Goal: Information Seeking & Learning: Learn about a topic

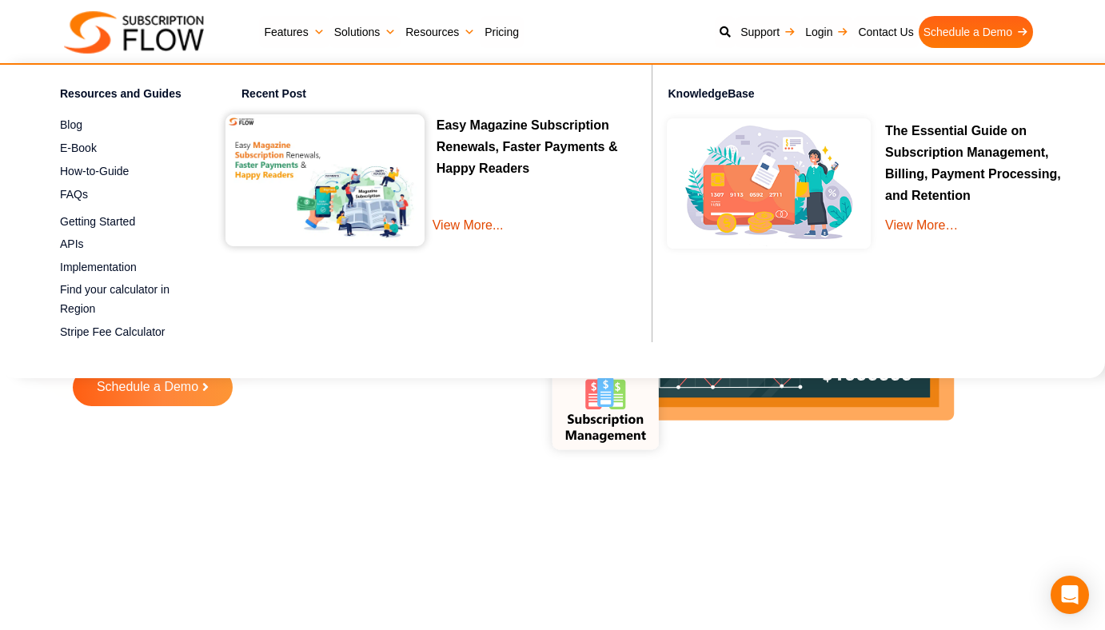
click at [424, 29] on link "Resources" at bounding box center [440, 32] width 79 height 32
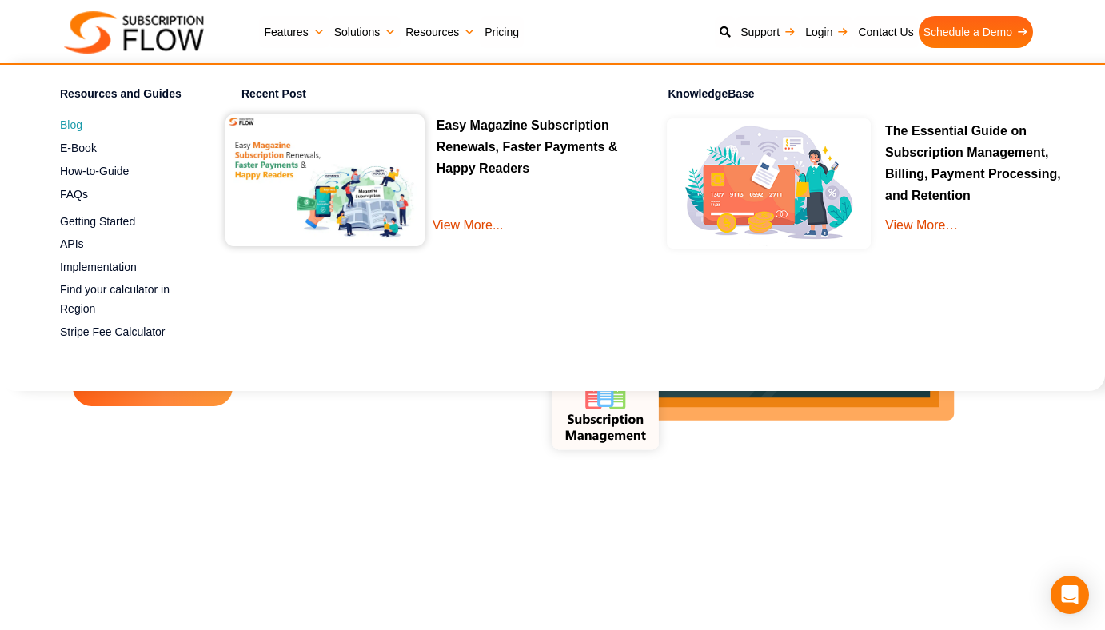
click at [74, 125] on span "Blog" at bounding box center [71, 125] width 22 height 17
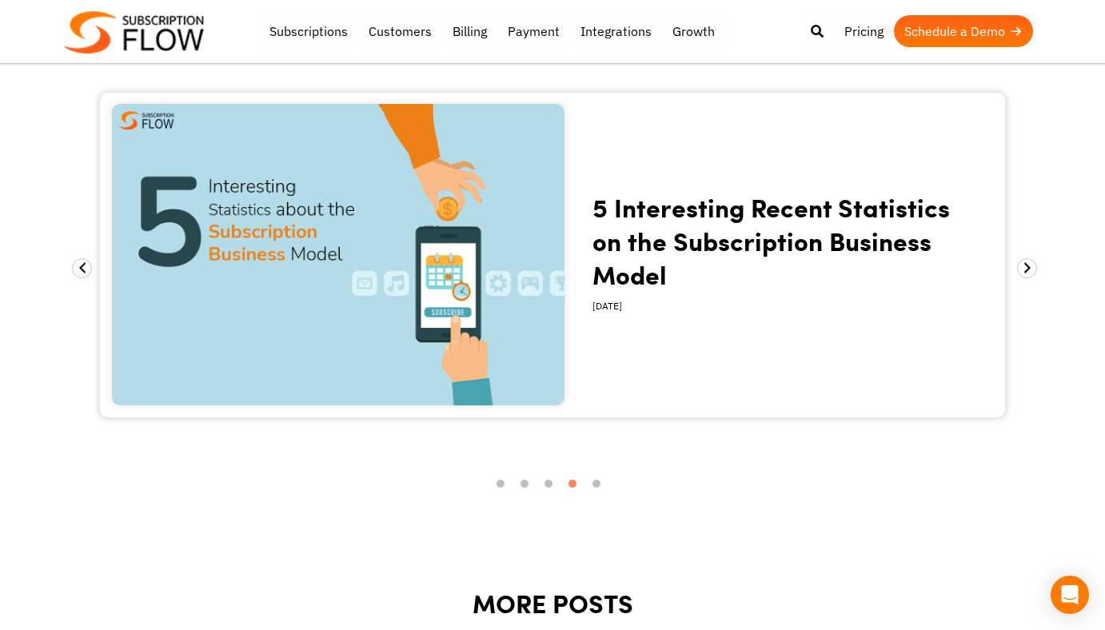
scroll to position [1900, 0]
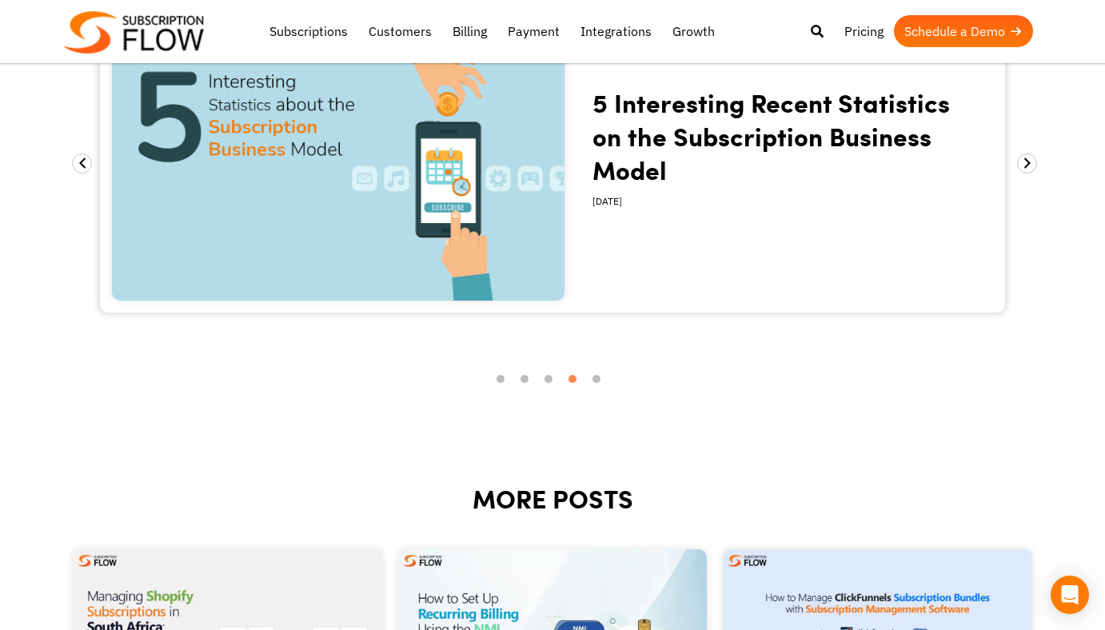
click at [1039, 167] on body "Support Login Best Subscription Management and Billing Software 2023 Subscripti…" at bounding box center [552, 99] width 1105 height 3999
click at [1029, 162] on span at bounding box center [1027, 164] width 20 height 20
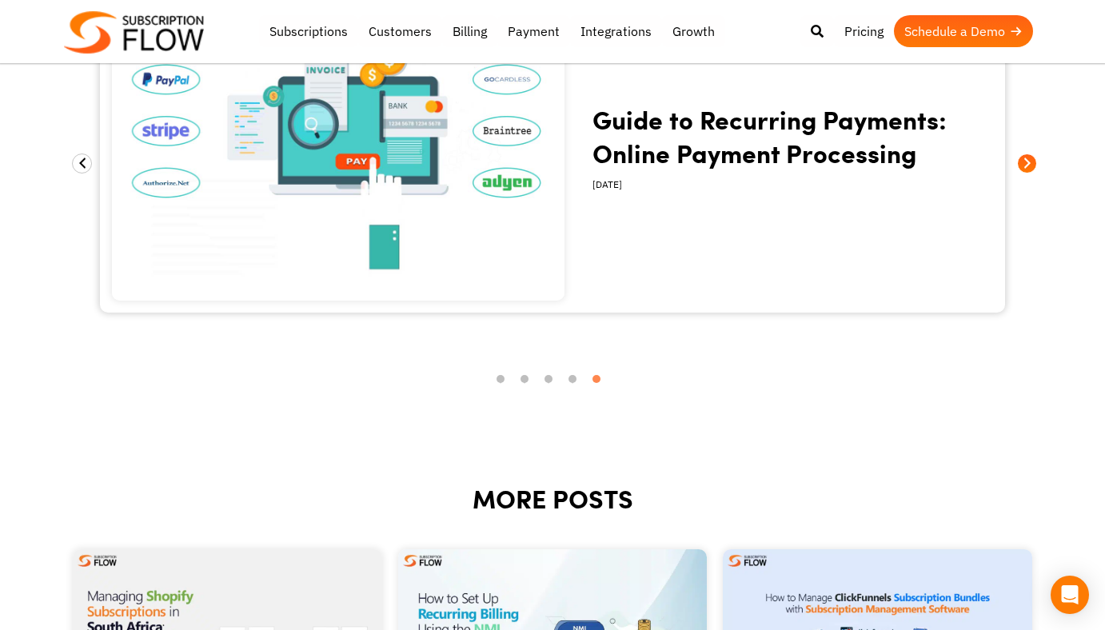
scroll to position [1860, 0]
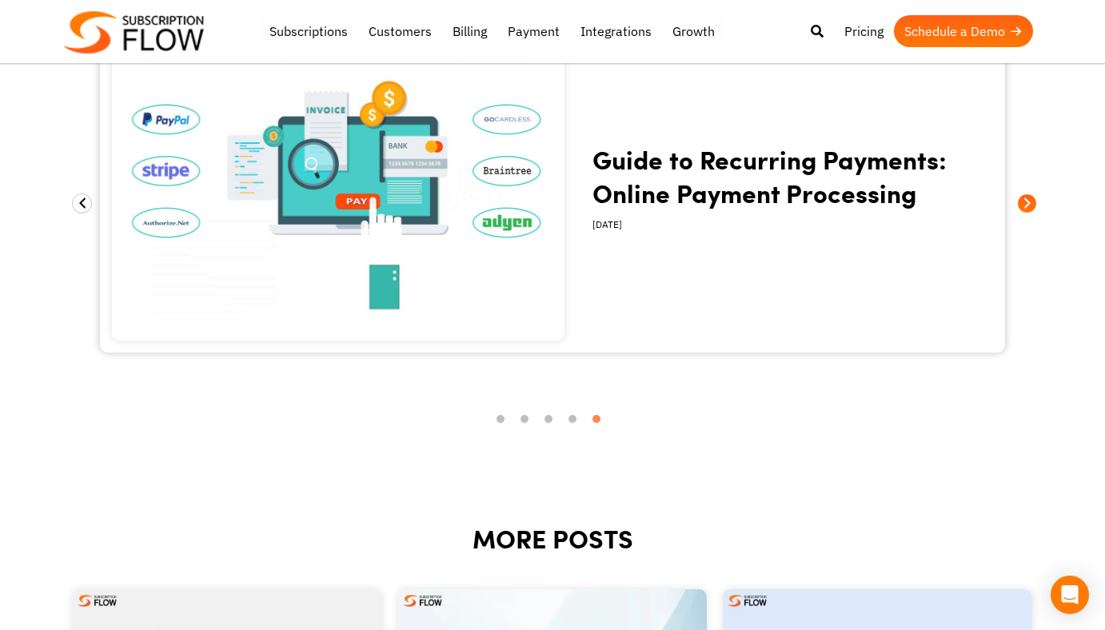
click at [1028, 203] on span at bounding box center [1027, 204] width 20 height 20
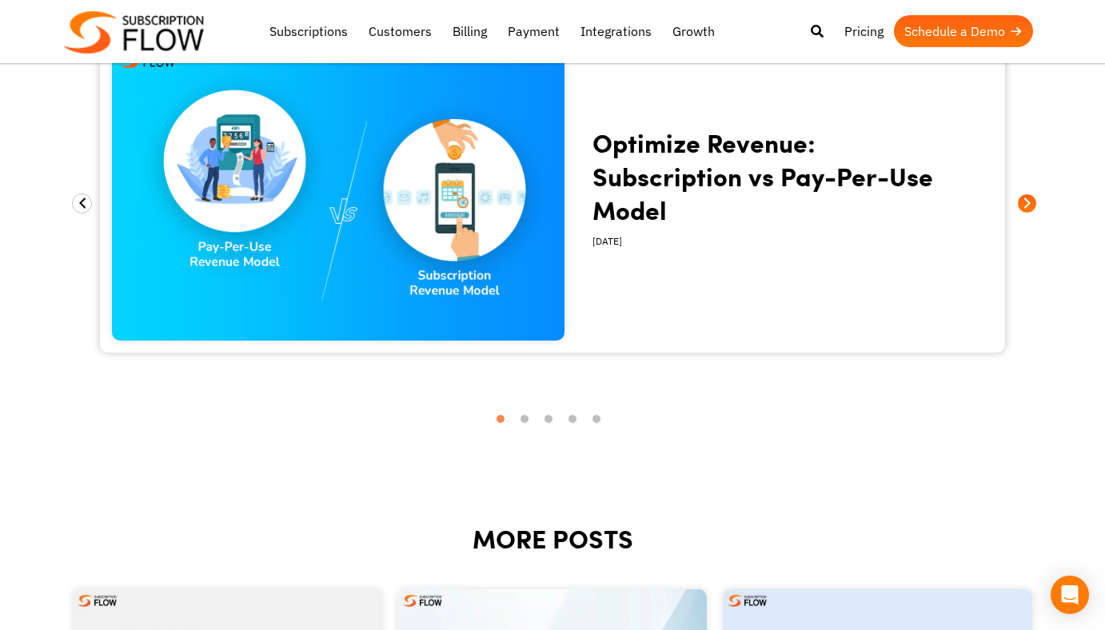
click at [1028, 203] on span at bounding box center [1027, 204] width 20 height 20
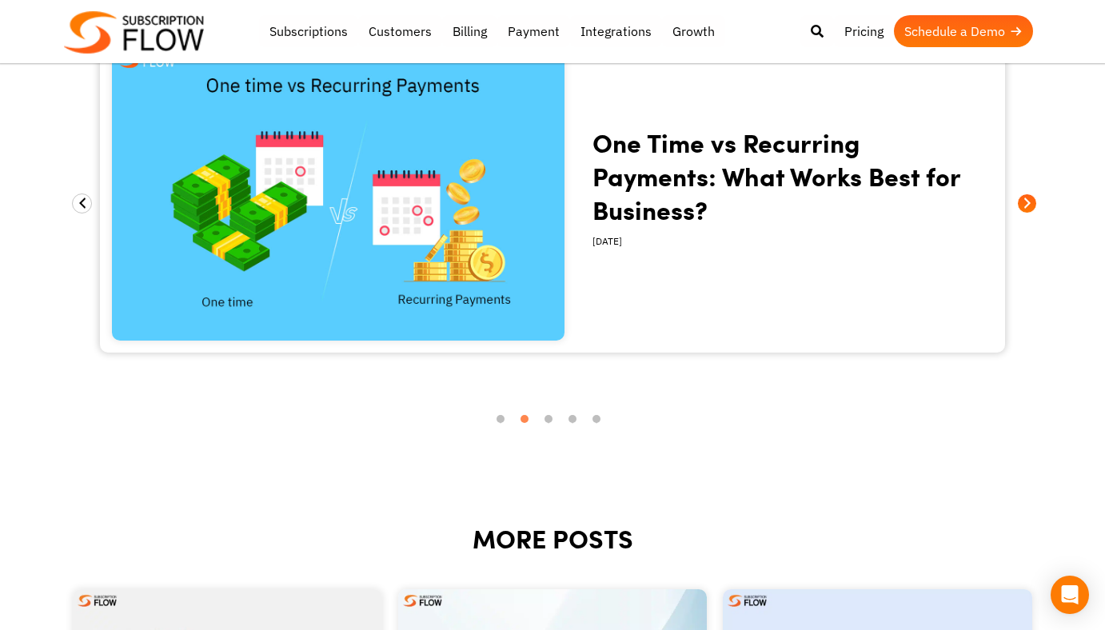
click at [1028, 203] on span at bounding box center [1027, 204] width 20 height 20
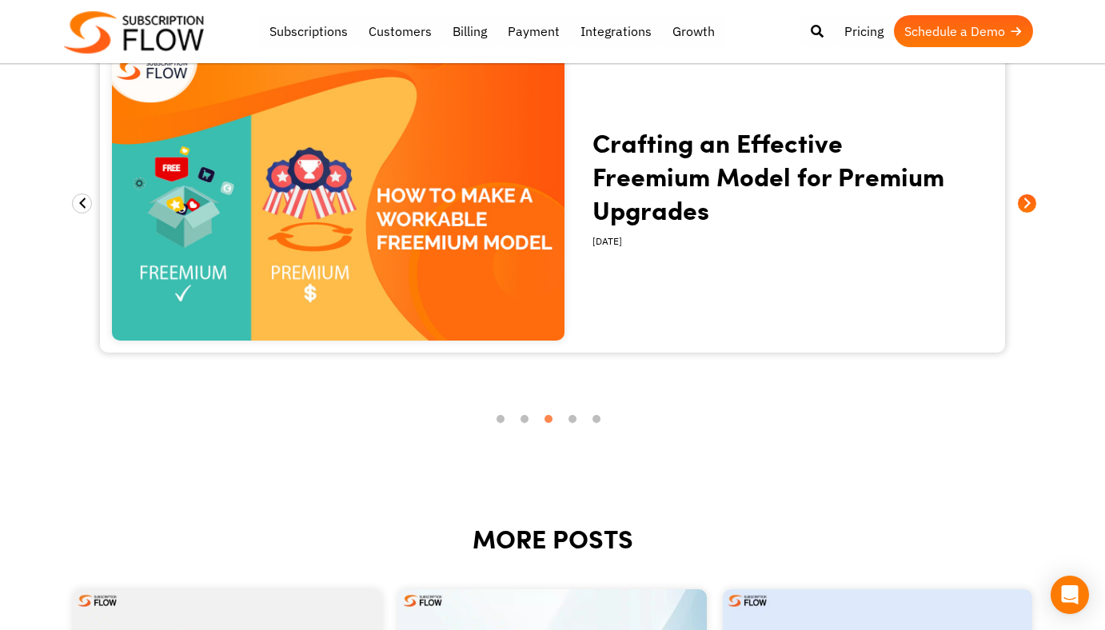
click at [1028, 203] on span at bounding box center [1027, 204] width 20 height 20
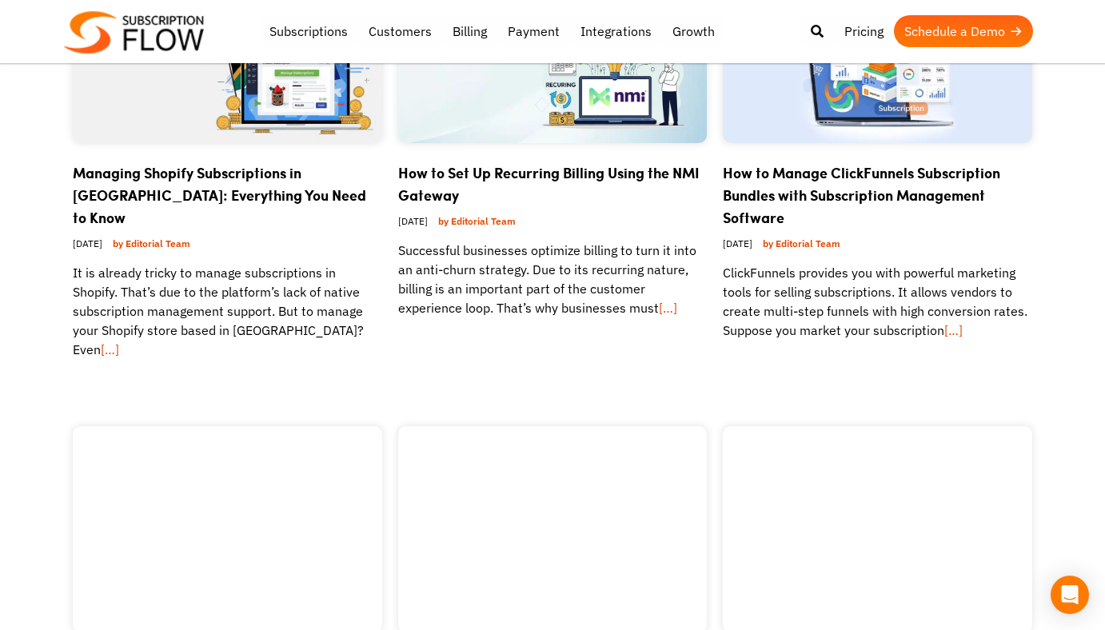
scroll to position [2531, 0]
